Goal: Task Accomplishment & Management: Use online tool/utility

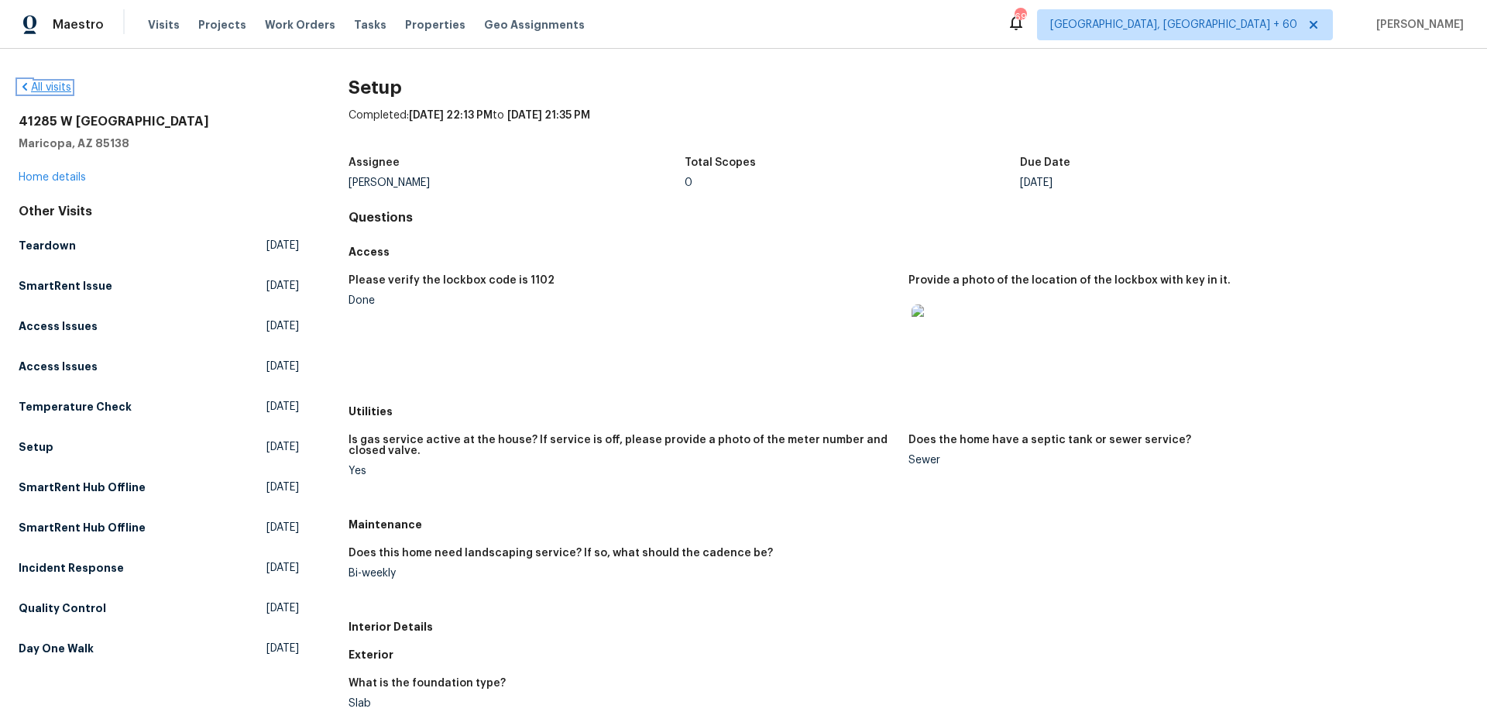
click at [28, 86] on icon at bounding box center [25, 87] width 12 height 12
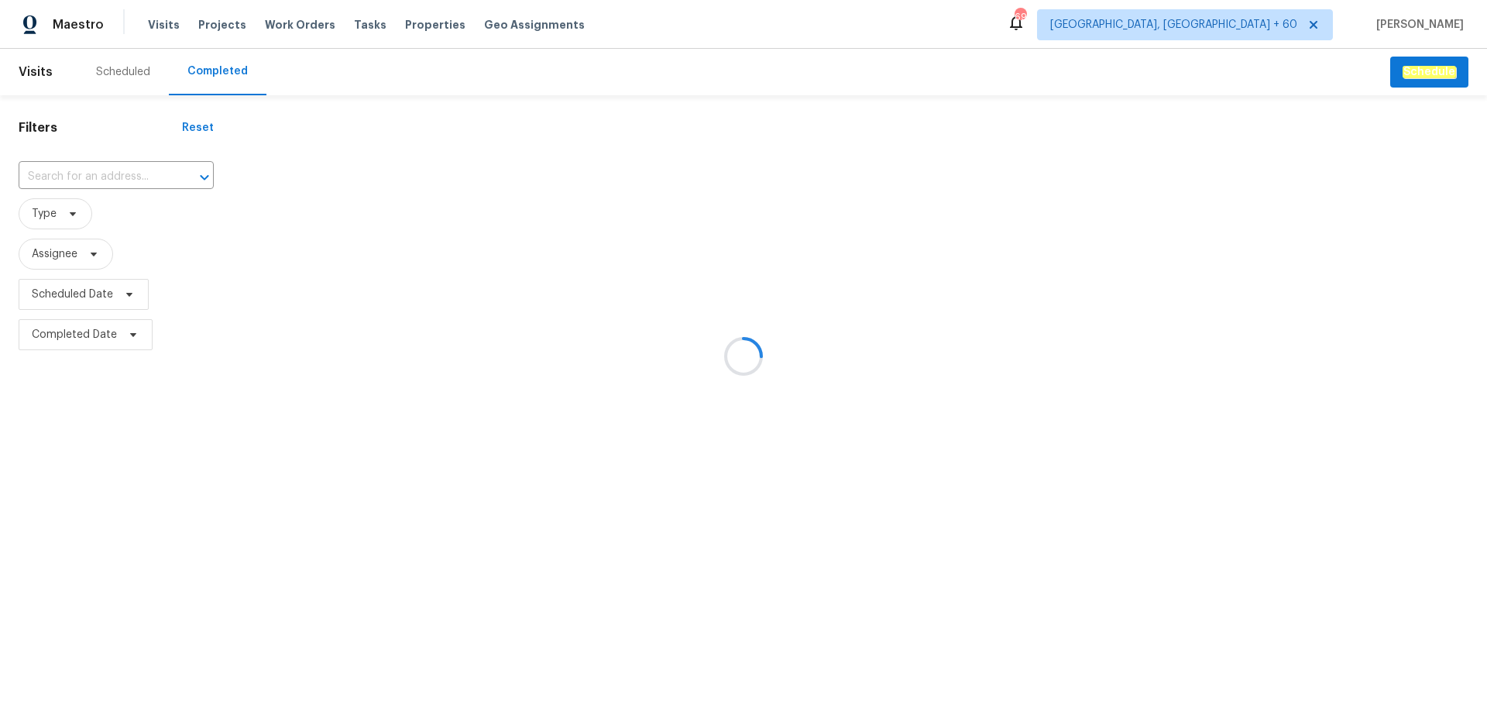
click at [102, 178] on div at bounding box center [743, 356] width 1487 height 712
click at [63, 175] on div at bounding box center [743, 356] width 1487 height 712
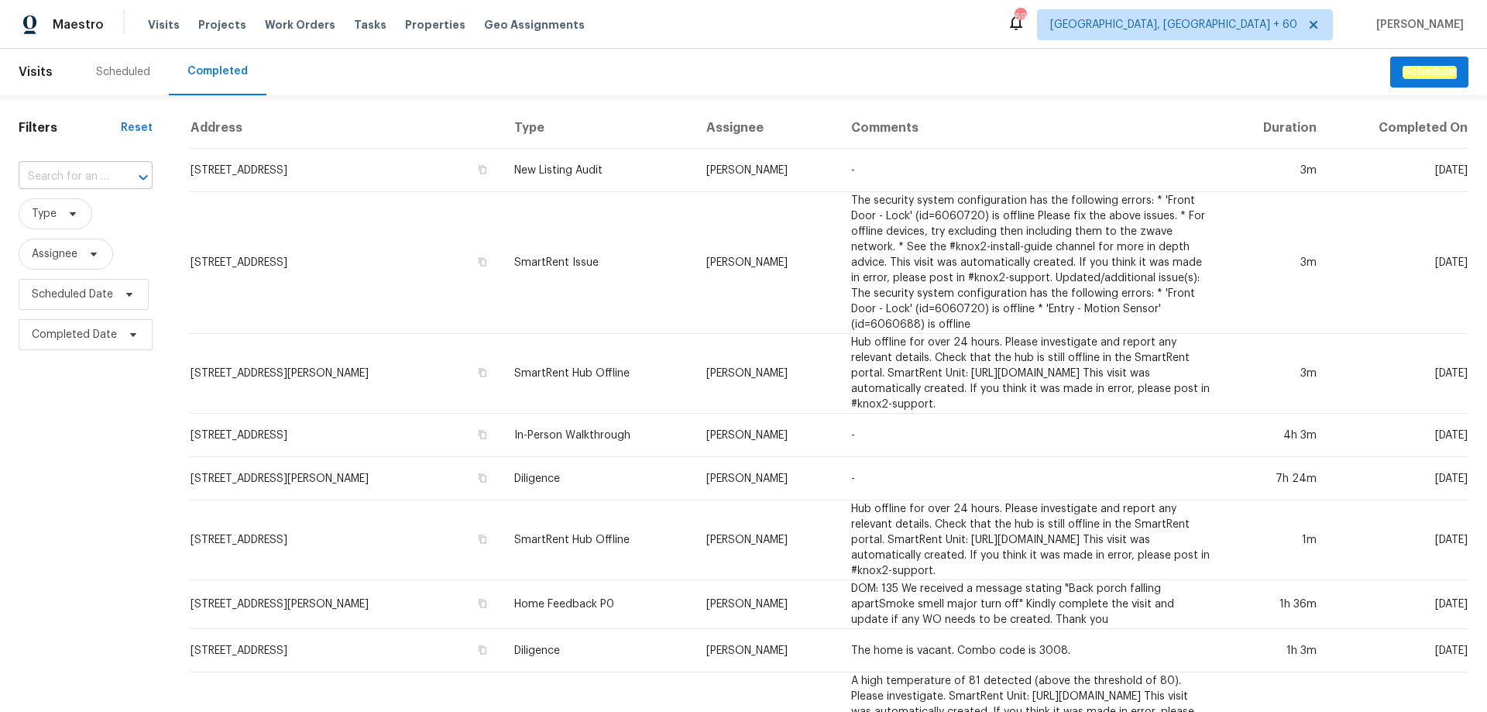
click at [45, 173] on input "text" at bounding box center [64, 177] width 91 height 24
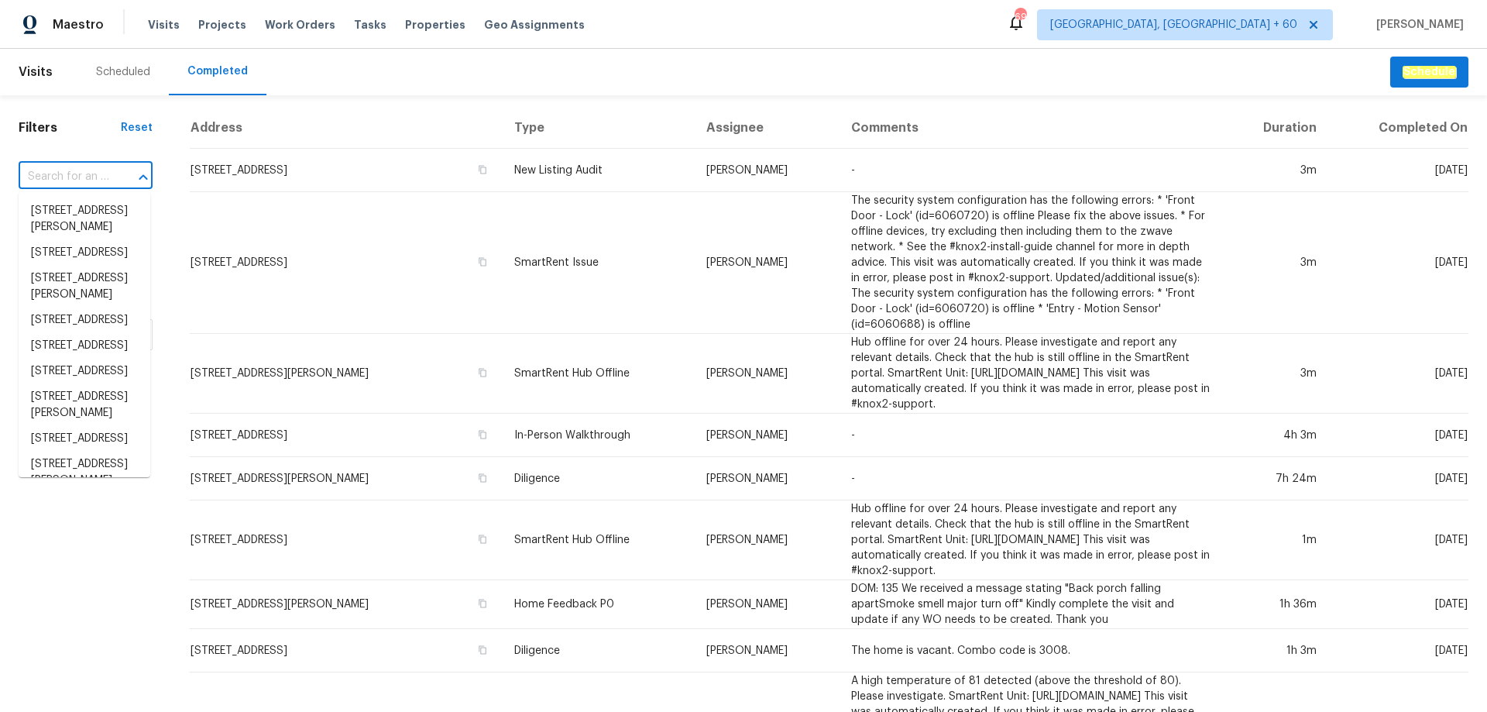
paste input "[STREET_ADDRESS][PERSON_NAME][PERSON_NAME]"
type input "[STREET_ADDRESS][PERSON_NAME][PERSON_NAME]"
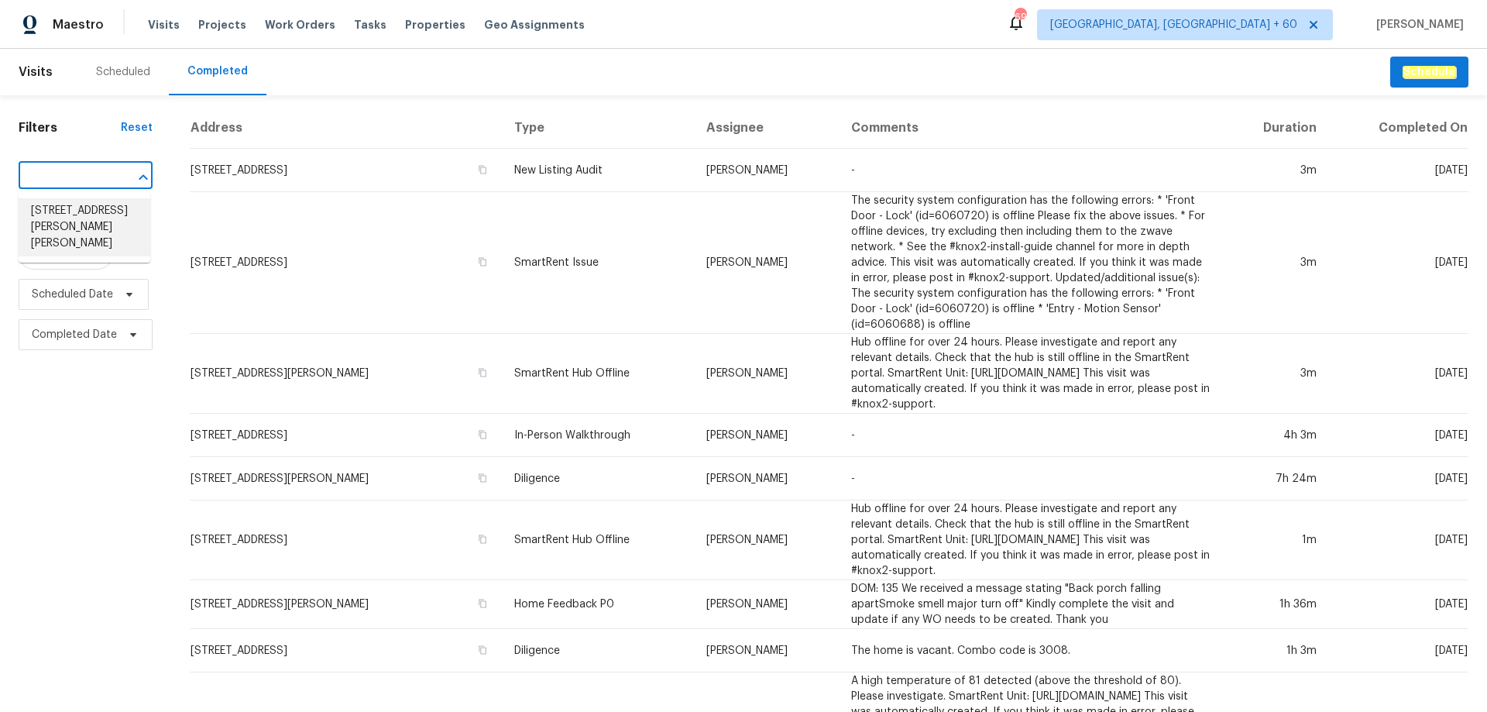
click at [89, 221] on li "[STREET_ADDRESS][PERSON_NAME][PERSON_NAME]" at bounding box center [85, 227] width 132 height 58
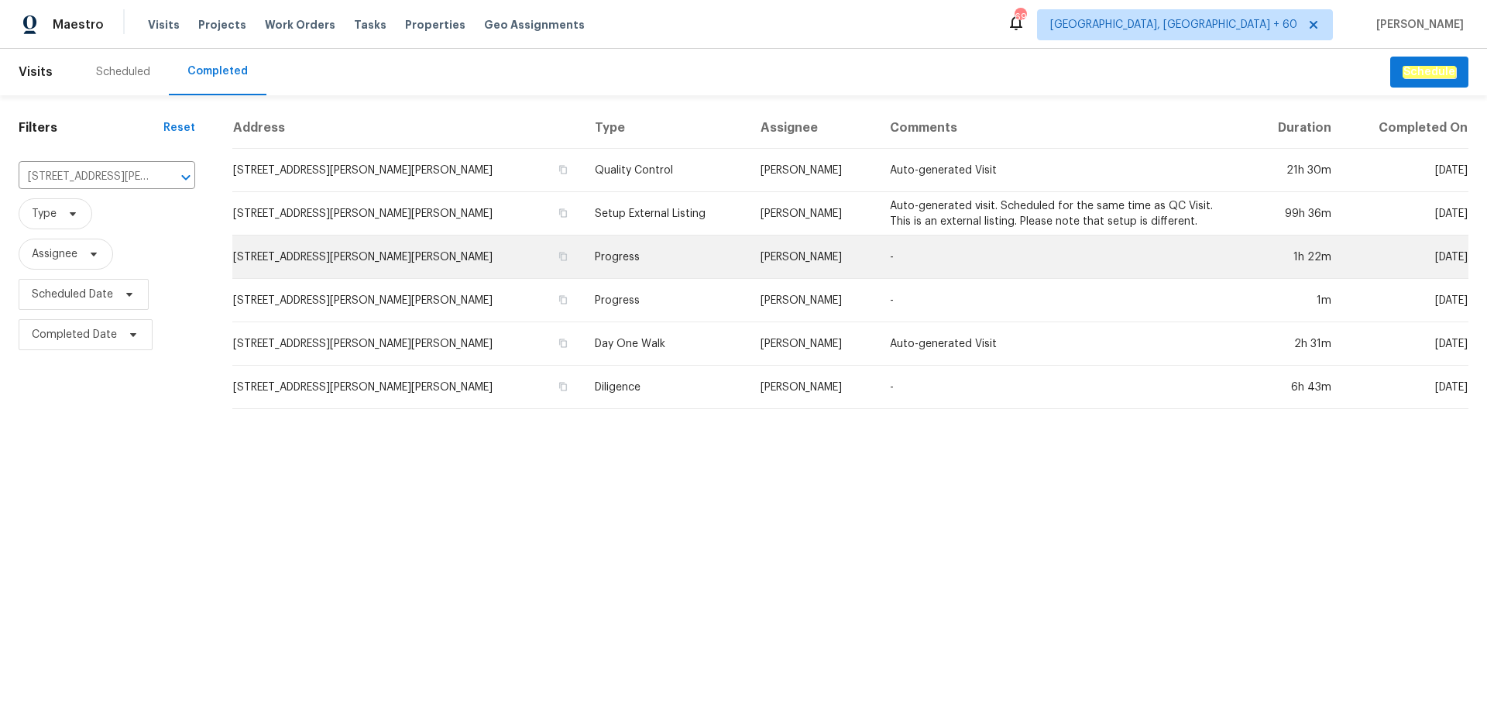
click at [595, 245] on td "Progress" at bounding box center [665, 256] width 166 height 43
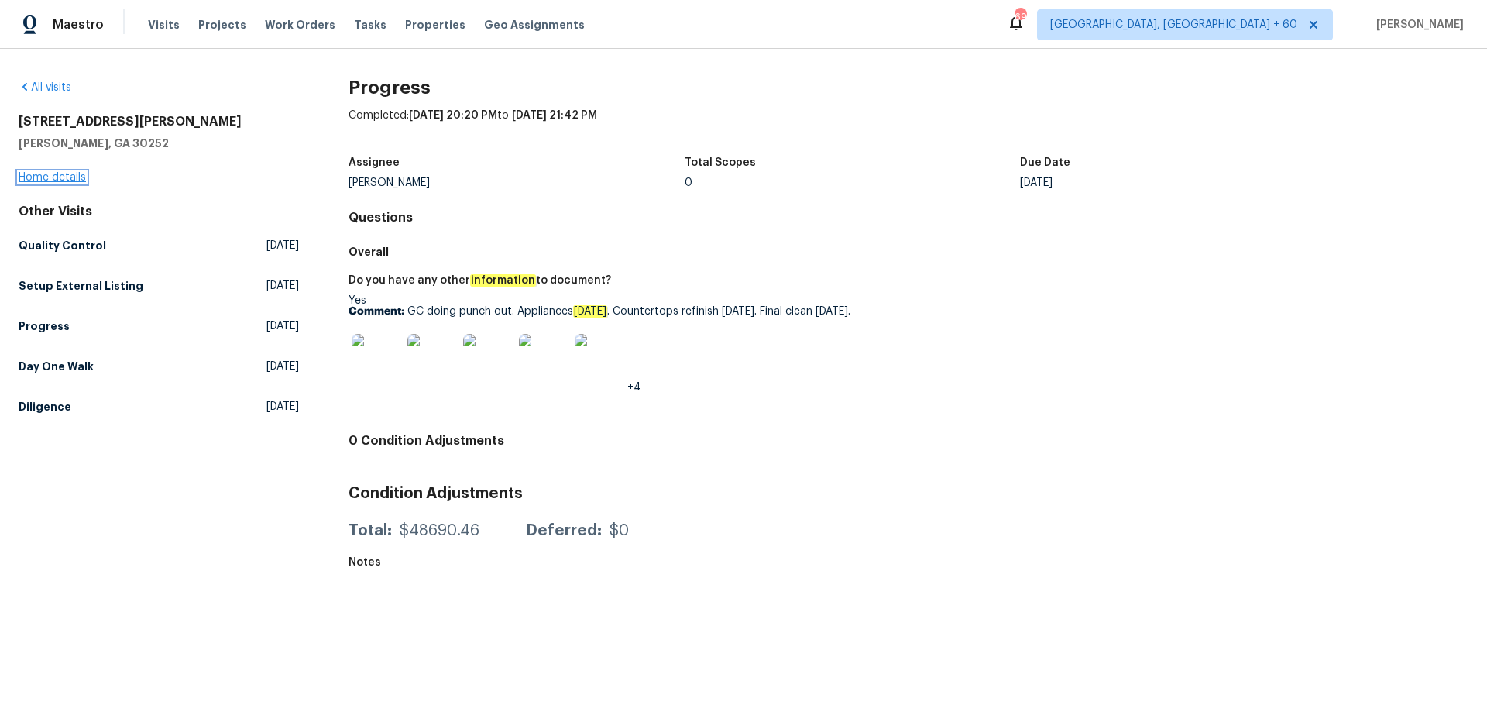
click at [56, 178] on link "Home details" at bounding box center [52, 177] width 67 height 11
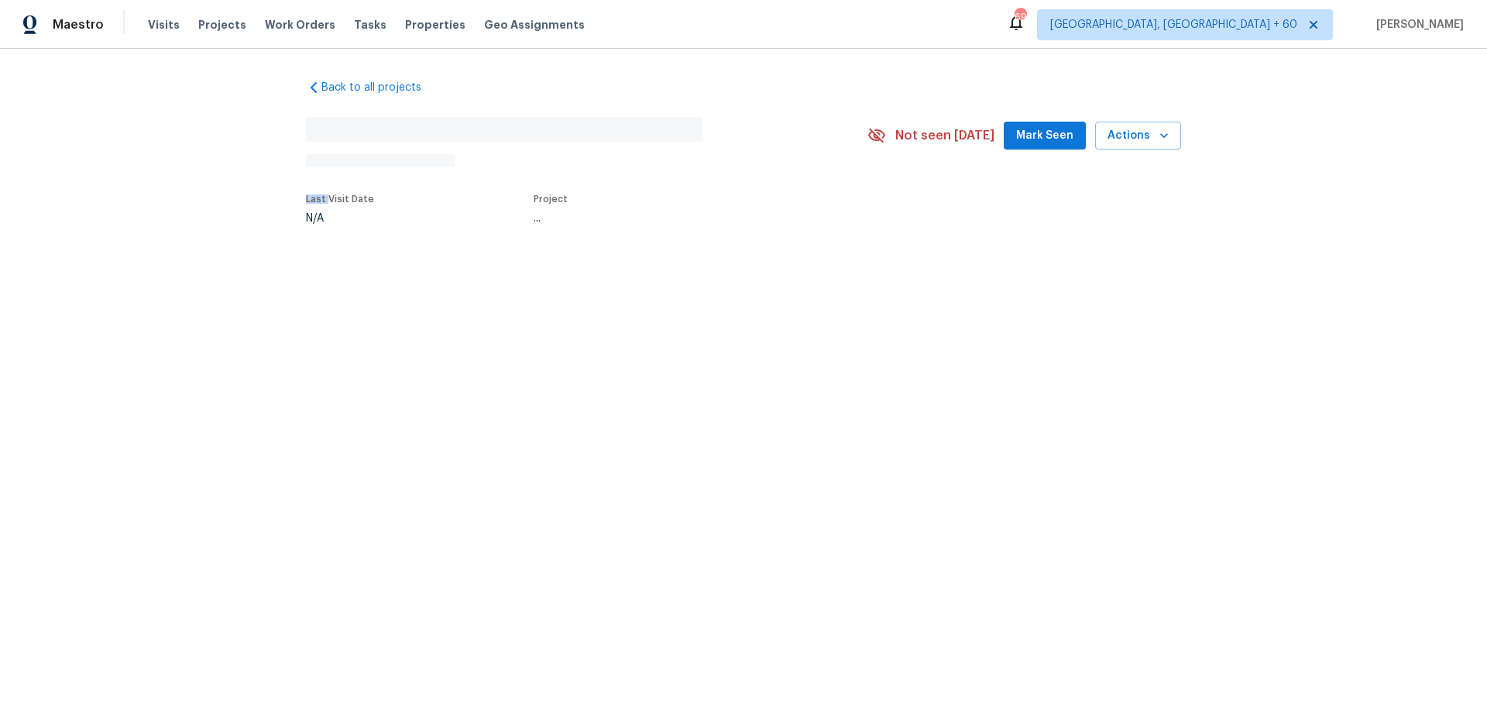
click at [225, 170] on div "Back to all projects No address found N/A Not seen [DATE] Mark Seen Actions Las…" at bounding box center [743, 187] width 1487 height 277
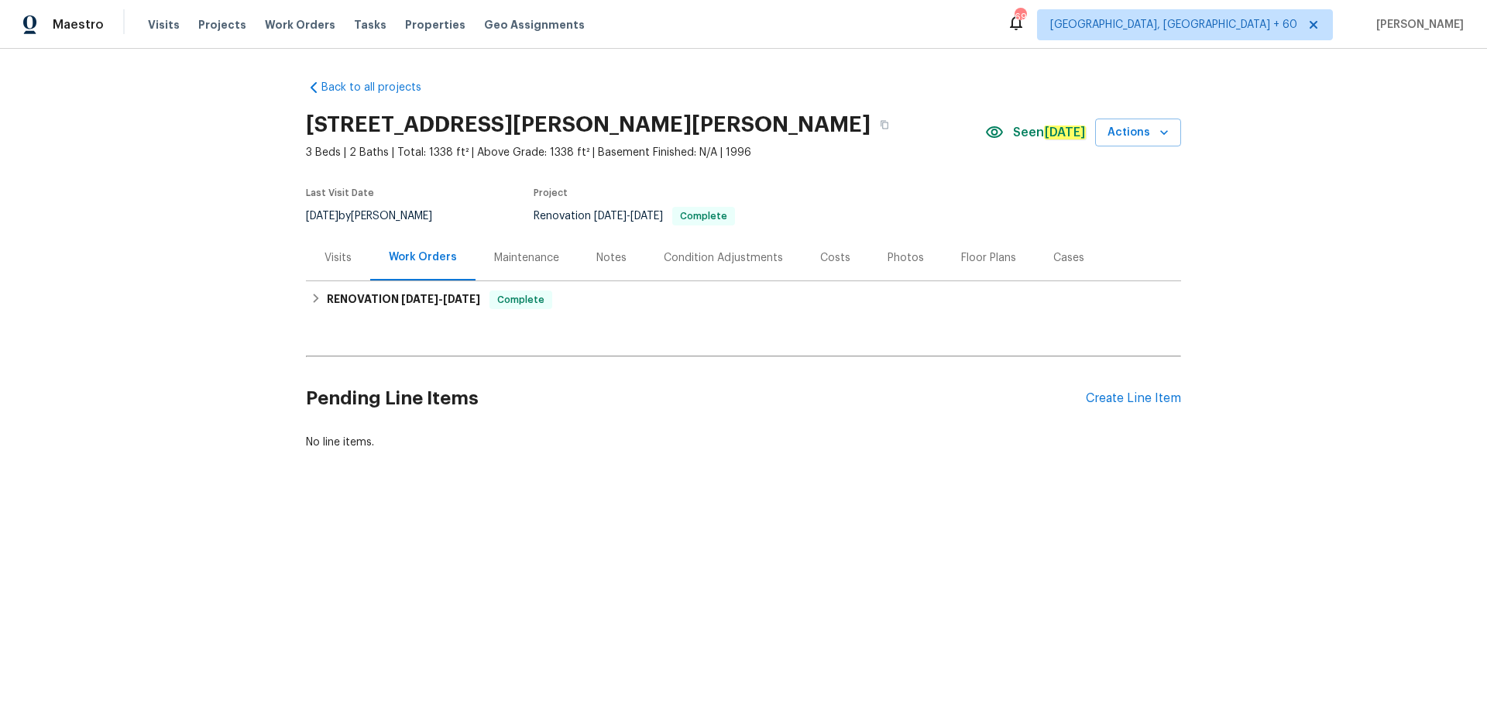
click at [894, 257] on div "Photos" at bounding box center [905, 257] width 36 height 15
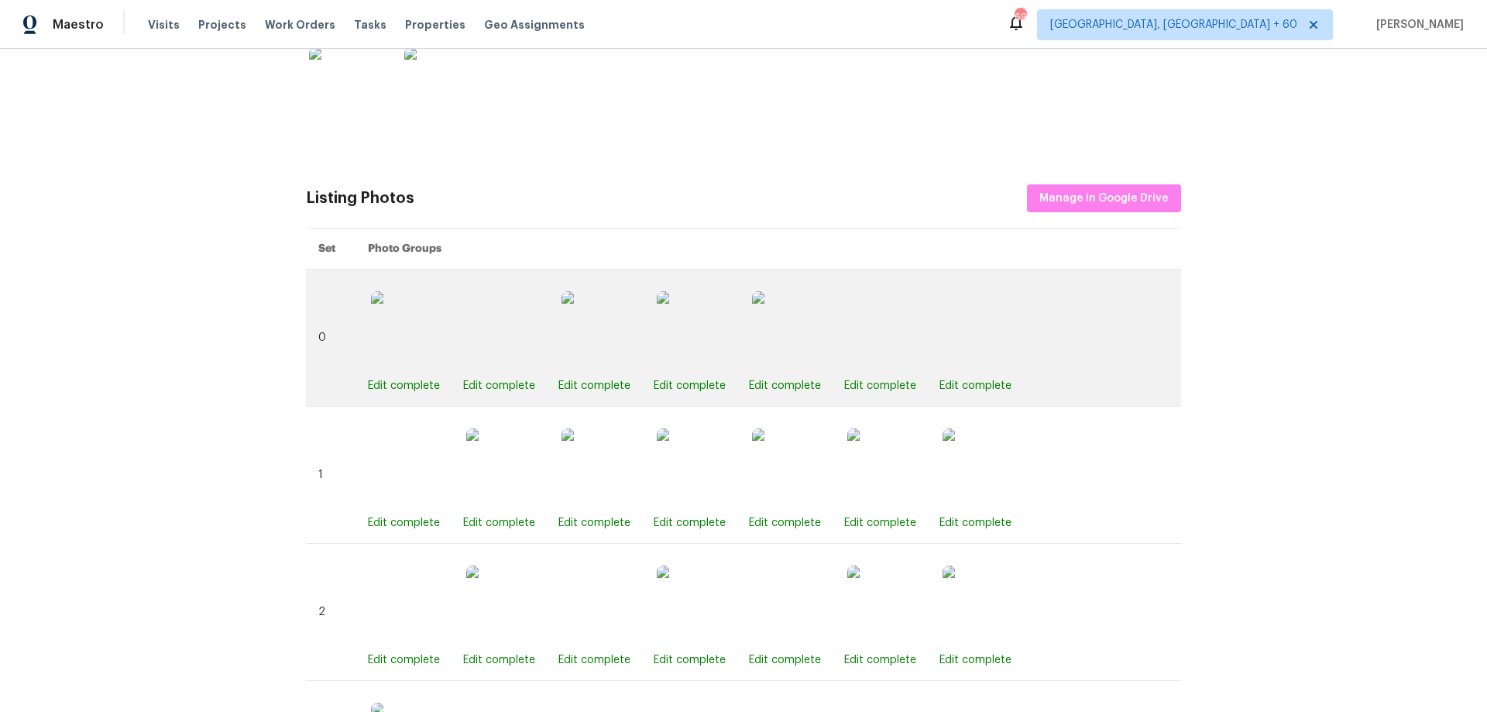
scroll to position [542, 0]
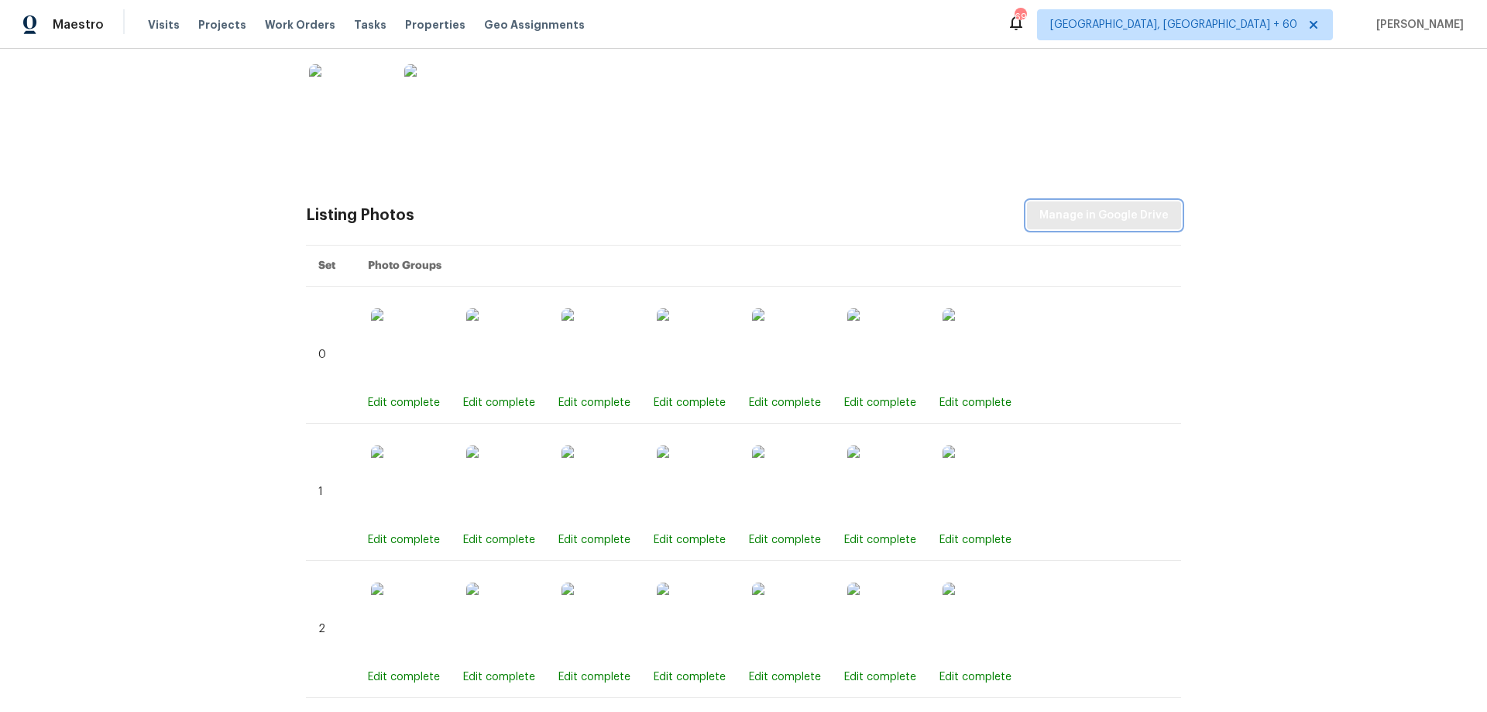
click at [1082, 222] on span "Manage in Google Drive" at bounding box center [1103, 215] width 129 height 19
